Goal: Information Seeking & Learning: Learn about a topic

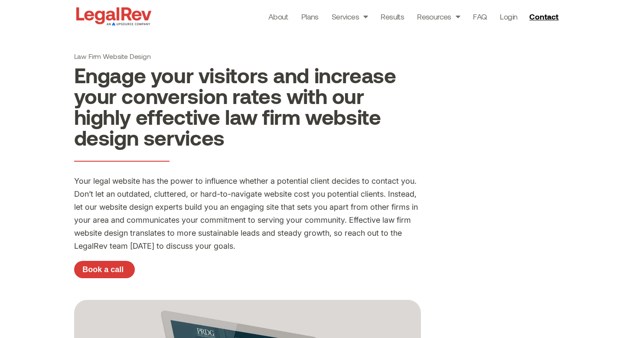
click at [257, 144] on h2 "Engage your visitors and increase your conversion rates with our highly effecti…" at bounding box center [247, 106] width 347 height 83
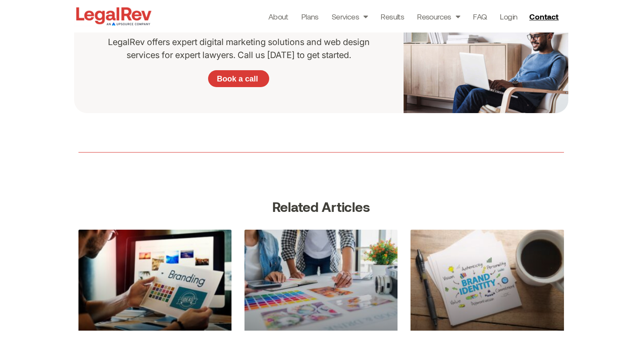
scroll to position [545, 0]
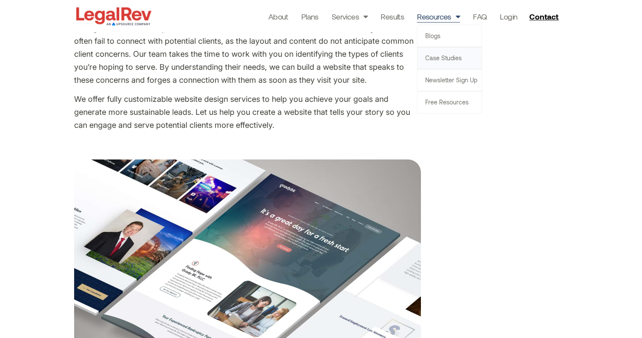
click at [440, 57] on link "Case Studies" at bounding box center [449, 58] width 64 height 22
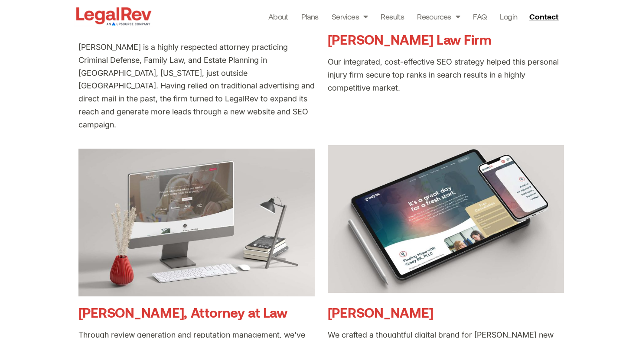
scroll to position [407, 0]
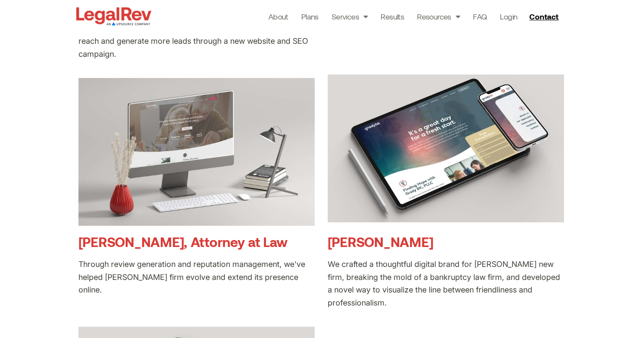
click at [441, 178] on img at bounding box center [446, 149] width 236 height 148
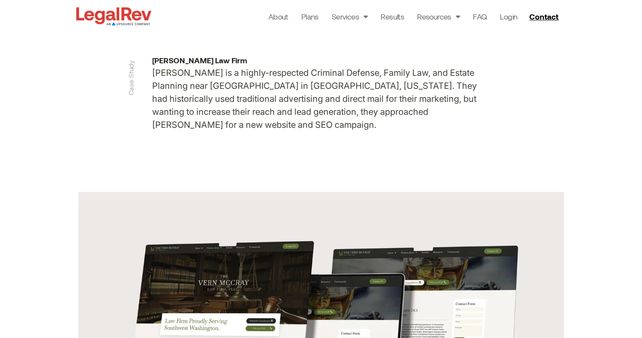
scroll to position [109, 0]
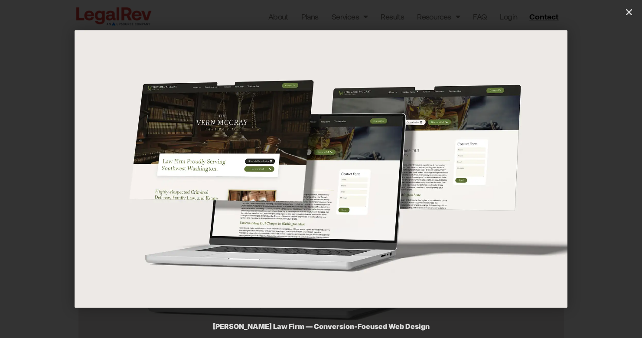
click at [264, 153] on img "1 / 1" at bounding box center [321, 168] width 493 height 277
click at [607, 90] on div "1 / 1" at bounding box center [320, 168] width 581 height 277
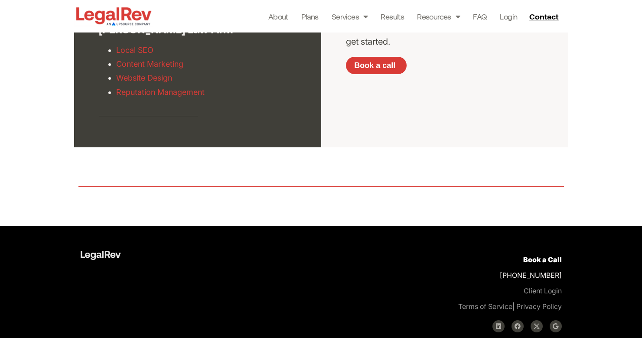
scroll to position [1869, 0]
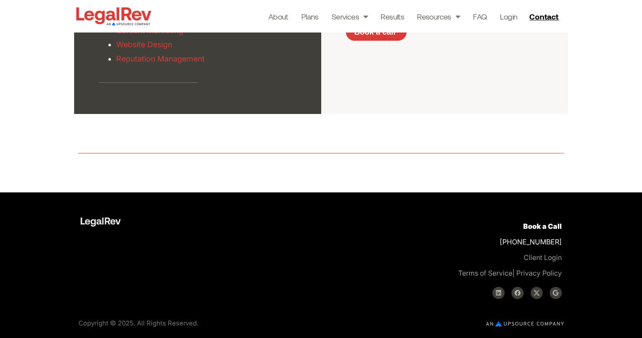
click at [239, 133] on div at bounding box center [320, 153] width 485 height 70
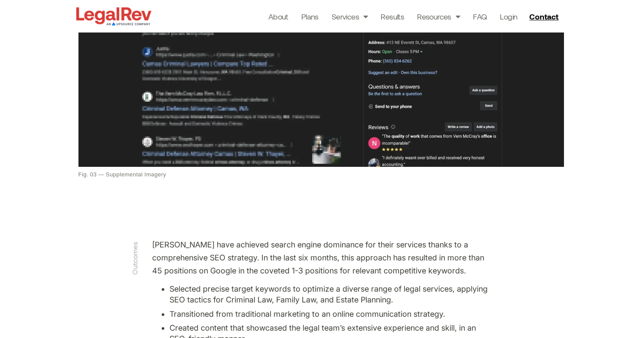
scroll to position [1402, 0]
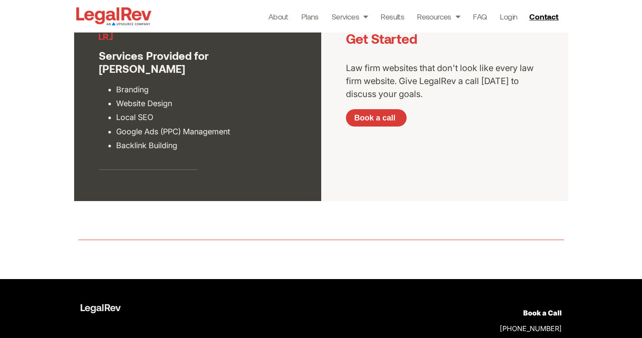
scroll to position [1785, 0]
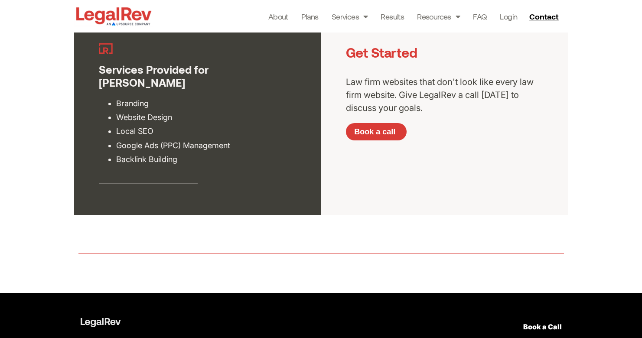
click at [182, 71] on div "Services Provided for [PERSON_NAME]" at bounding box center [198, 76] width 198 height 26
drag, startPoint x: 212, startPoint y: 68, endPoint x: 269, endPoint y: 69, distance: 56.8
click at [270, 70] on div "Services Provided for [PERSON_NAME]" at bounding box center [198, 76] width 198 height 26
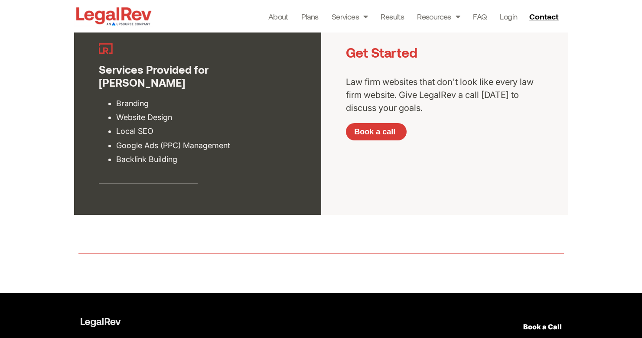
copy div "[PERSON_NAME]"
